Goal: Check status

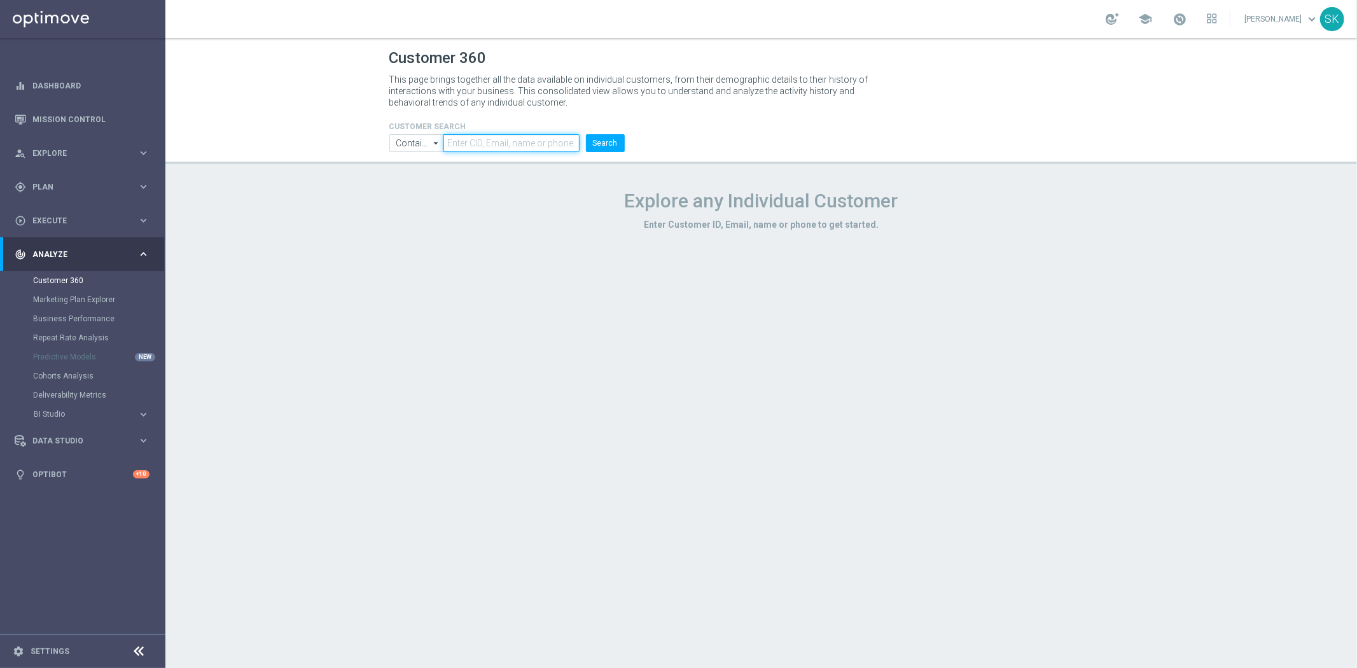
click at [470, 141] on input "text" at bounding box center [512, 143] width 136 height 18
paste input "1551336"
type input "1551336"
click at [601, 144] on button "Search" at bounding box center [605, 143] width 39 height 18
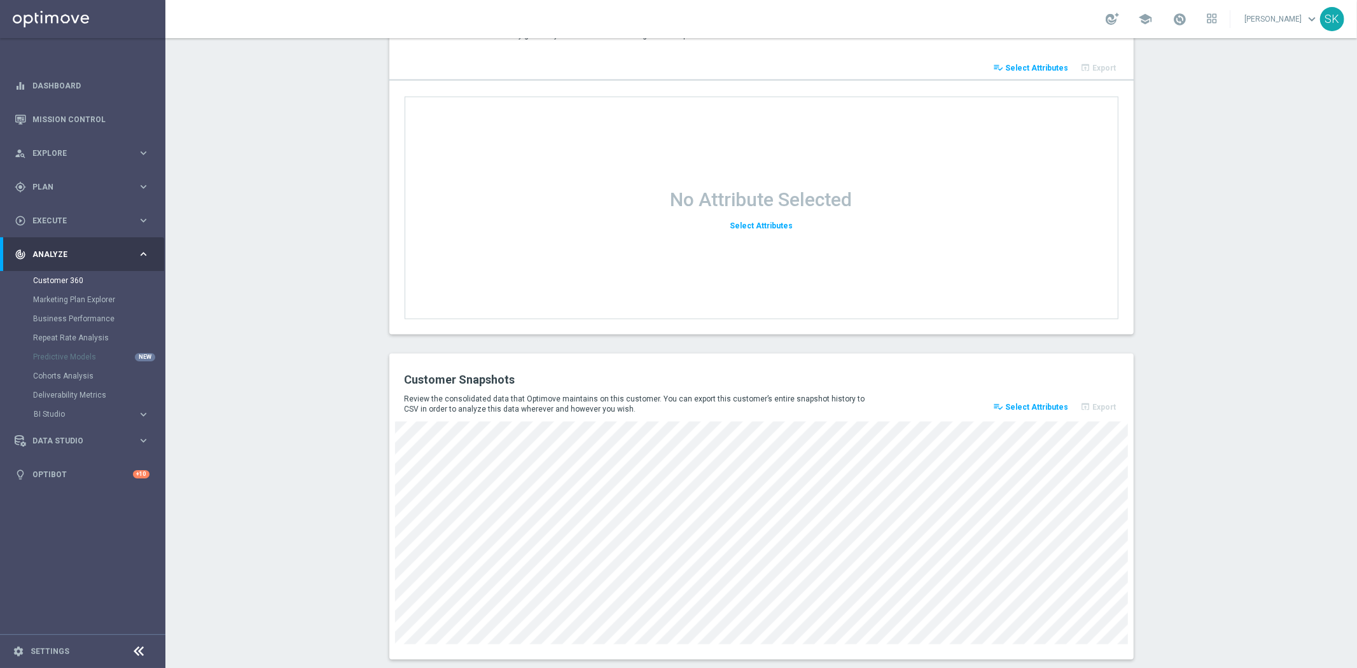
scroll to position [1537, 0]
